Goal: Obtain resource: Download file/media

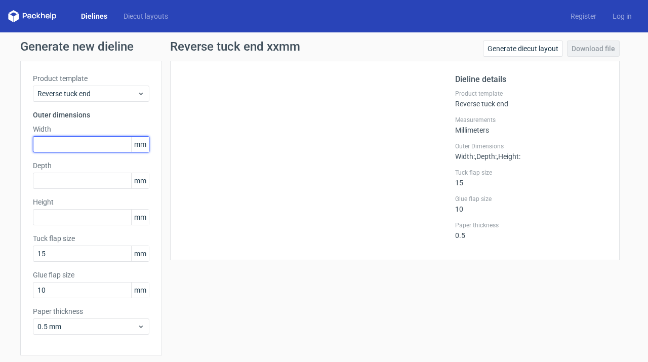
click at [64, 144] on input "text" at bounding box center [91, 144] width 116 height 16
paste input "381474"
drag, startPoint x: 50, startPoint y: 145, endPoint x: 88, endPoint y: 145, distance: 37.5
click at [88, 145] on input "381474" at bounding box center [91, 144] width 116 height 16
type input "381"
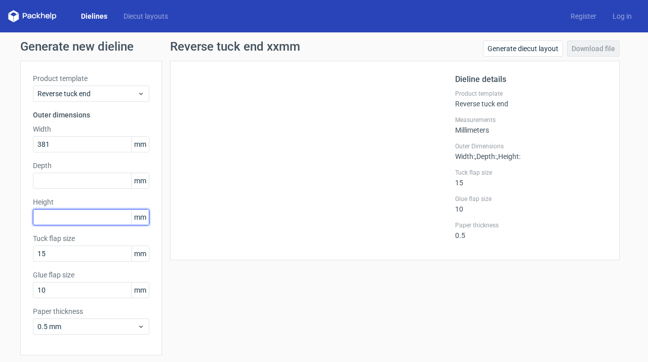
click at [57, 214] on input "text" at bounding box center [91, 217] width 116 height 16
paste input "4064"
drag, startPoint x: 47, startPoint y: 217, endPoint x: 59, endPoint y: 215, distance: 12.3
click at [59, 215] on input "4064" at bounding box center [91, 217] width 116 height 16
type input "406"
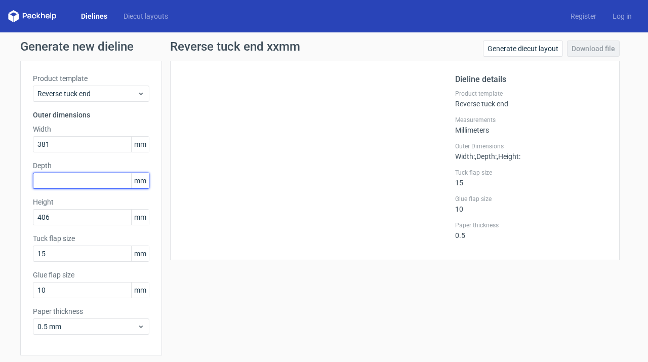
click at [49, 186] on input "text" at bounding box center [91, 181] width 116 height 16
paste input "180203"
drag, startPoint x: 49, startPoint y: 181, endPoint x: 115, endPoint y: 178, distance: 65.9
click at [115, 178] on input "180203" at bounding box center [91, 181] width 116 height 16
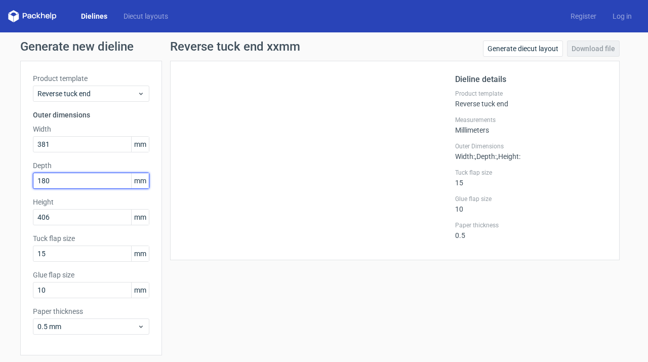
scroll to position [33, 0]
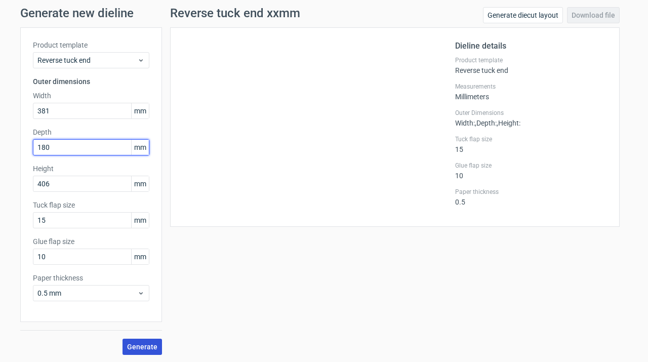
type input "180"
click at [135, 349] on span "Generate" at bounding box center [142, 346] width 30 height 7
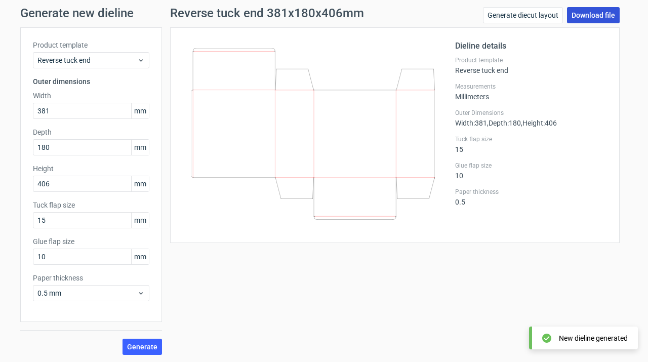
click at [596, 11] on link "Download file" at bounding box center [593, 15] width 53 height 16
